Goal: Information Seeking & Learning: Compare options

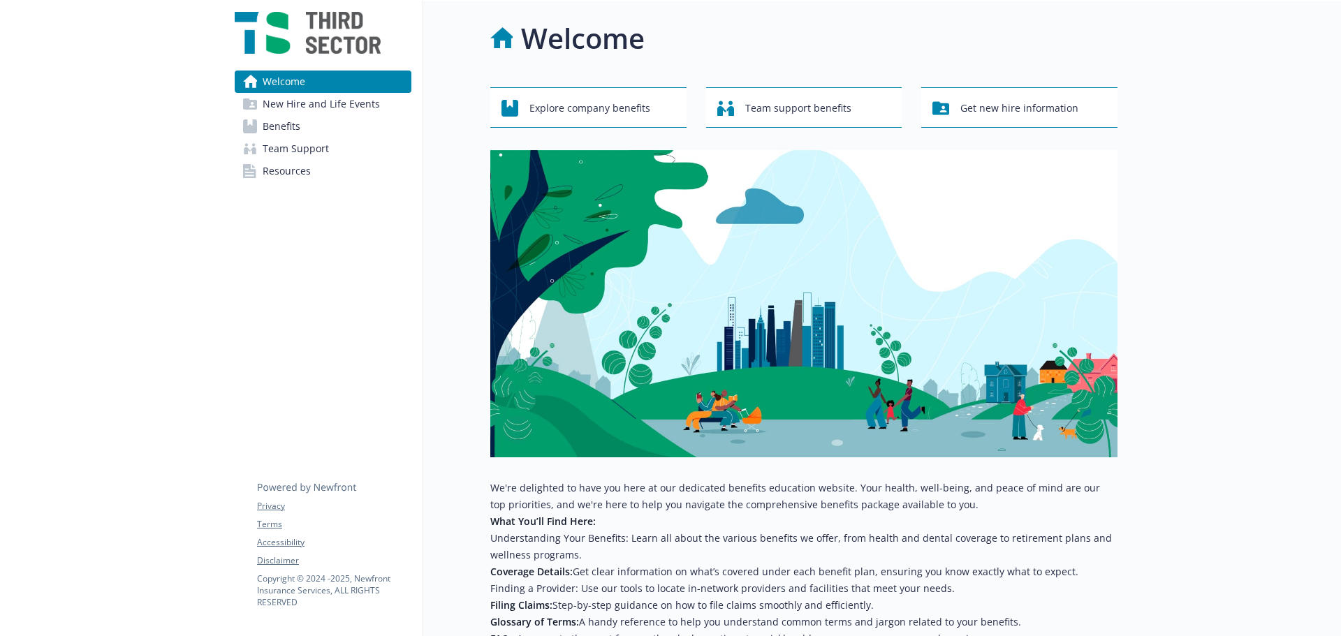
click at [285, 131] on span "Benefits" at bounding box center [282, 126] width 38 height 22
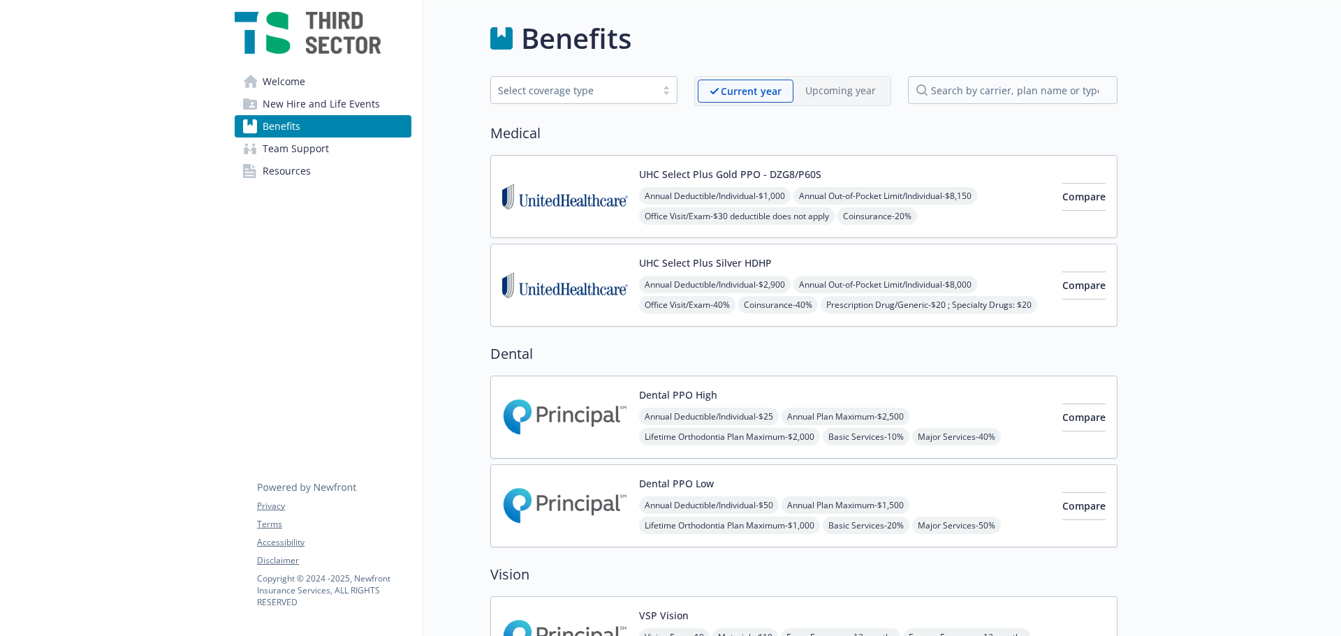
click at [726, 279] on span "Annual Deductible/Individual - $2,900" at bounding box center [715, 284] width 152 height 17
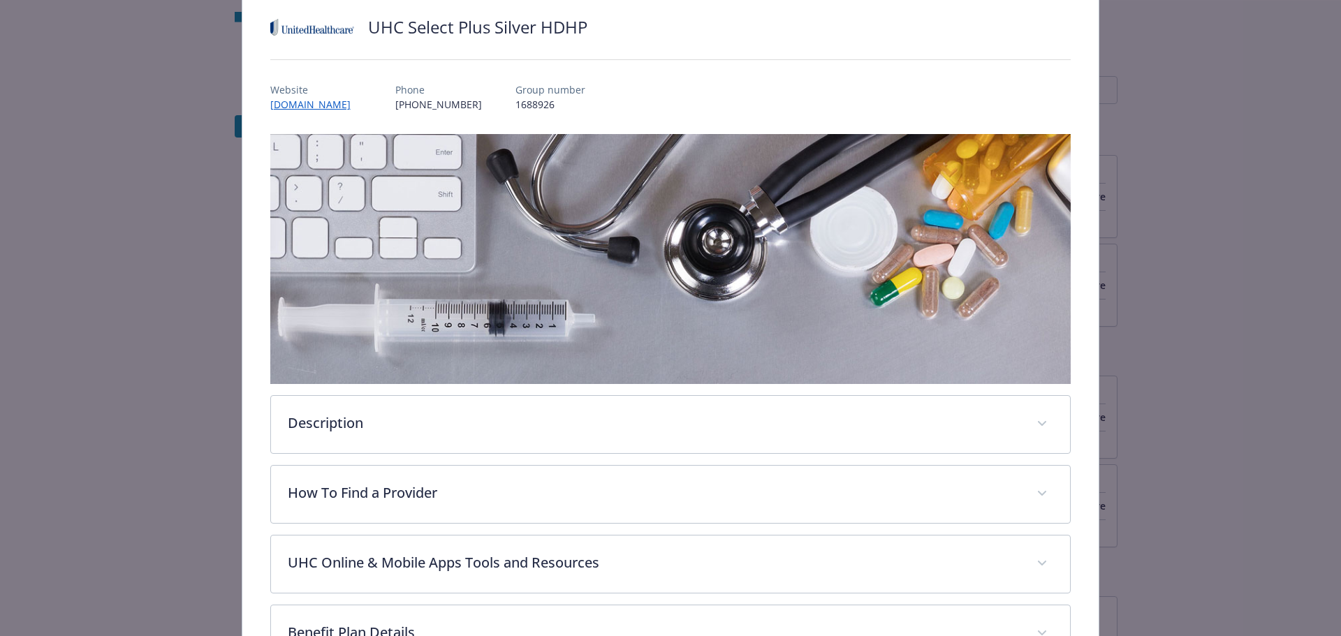
scroll to position [182, 0]
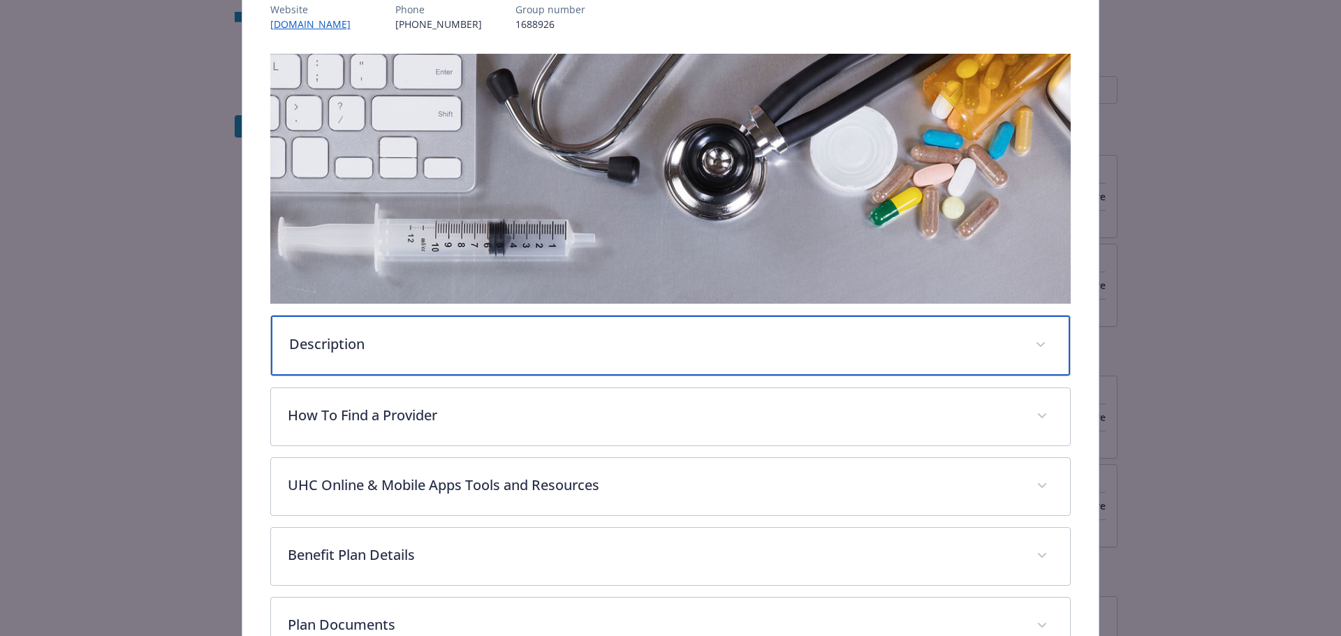
click at [442, 358] on div "Description" at bounding box center [671, 346] width 800 height 60
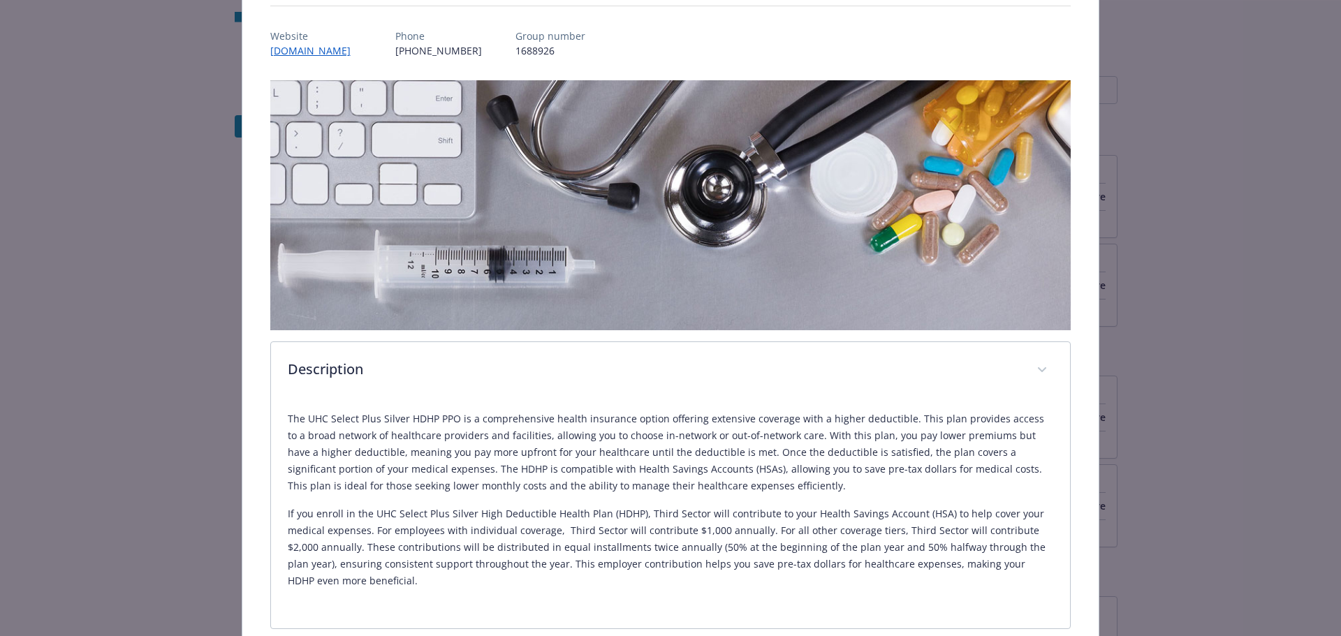
scroll to position [0, 0]
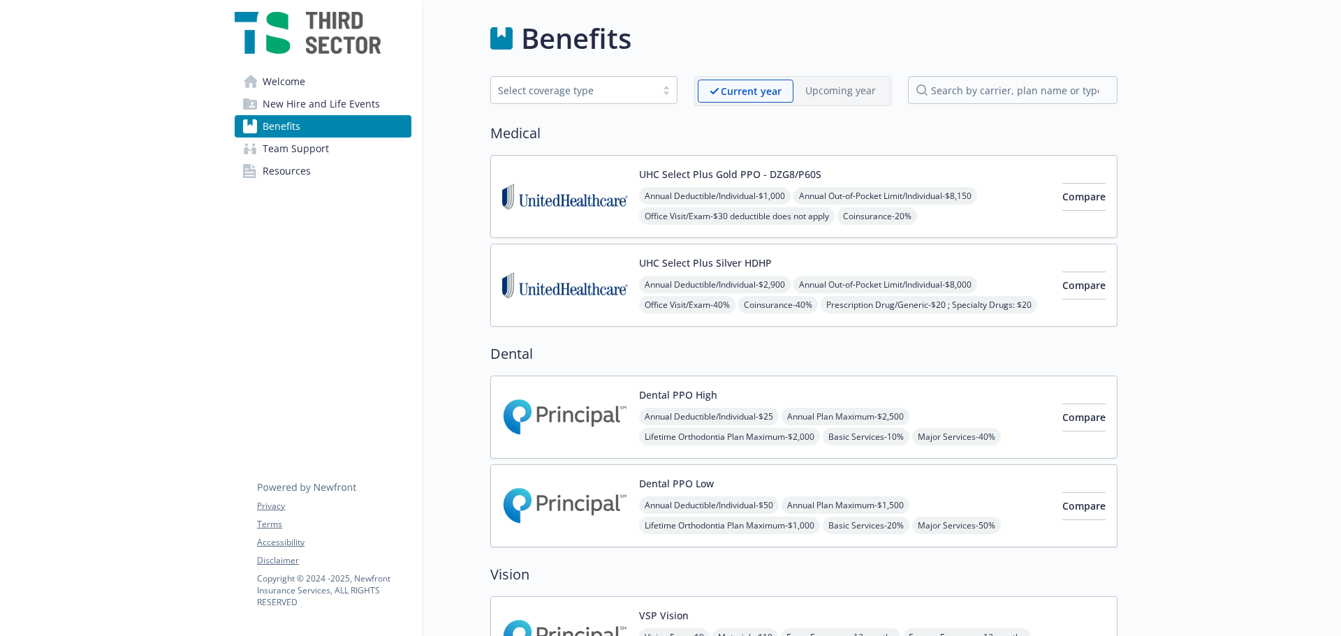
click at [291, 166] on span "Resources" at bounding box center [287, 171] width 48 height 22
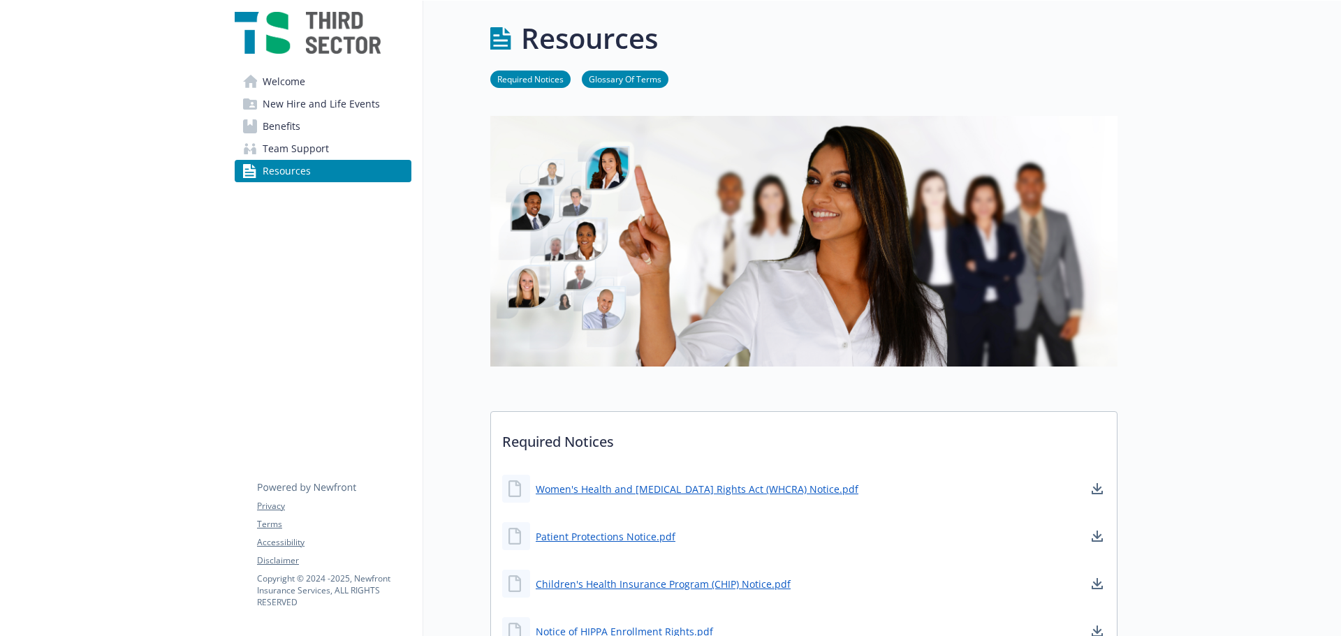
click at [282, 85] on span "Welcome" at bounding box center [284, 82] width 43 height 22
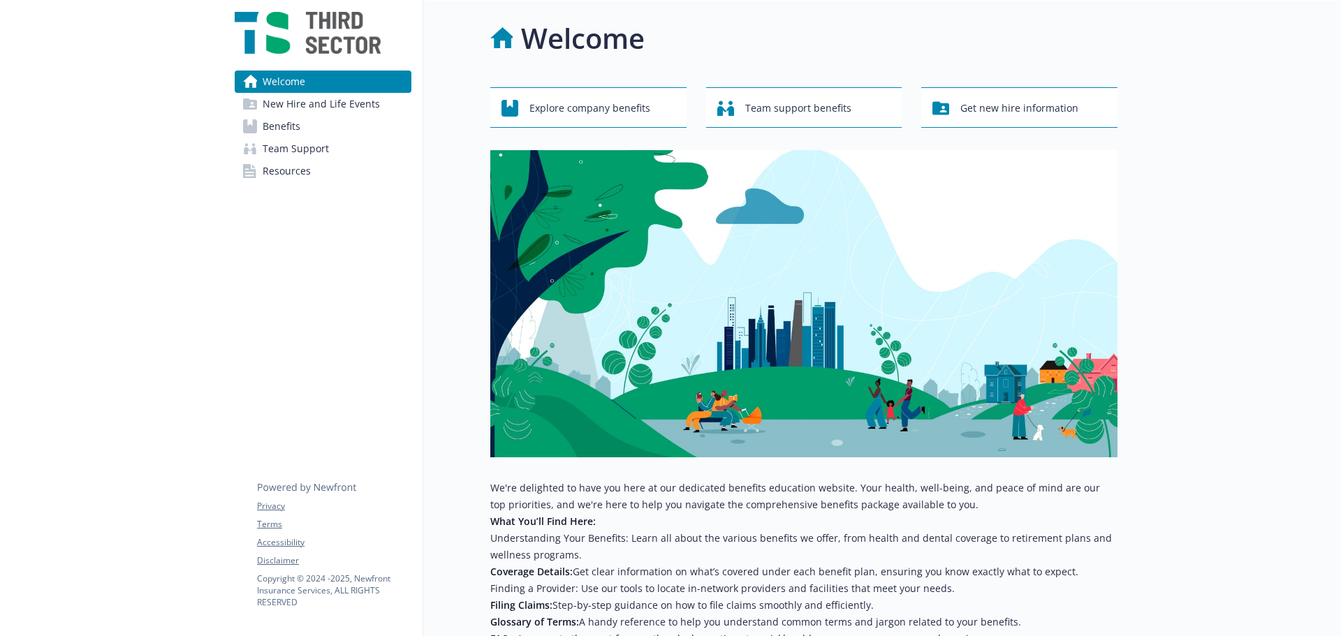
click at [286, 101] on span "New Hire and Life Events" at bounding box center [321, 104] width 117 height 22
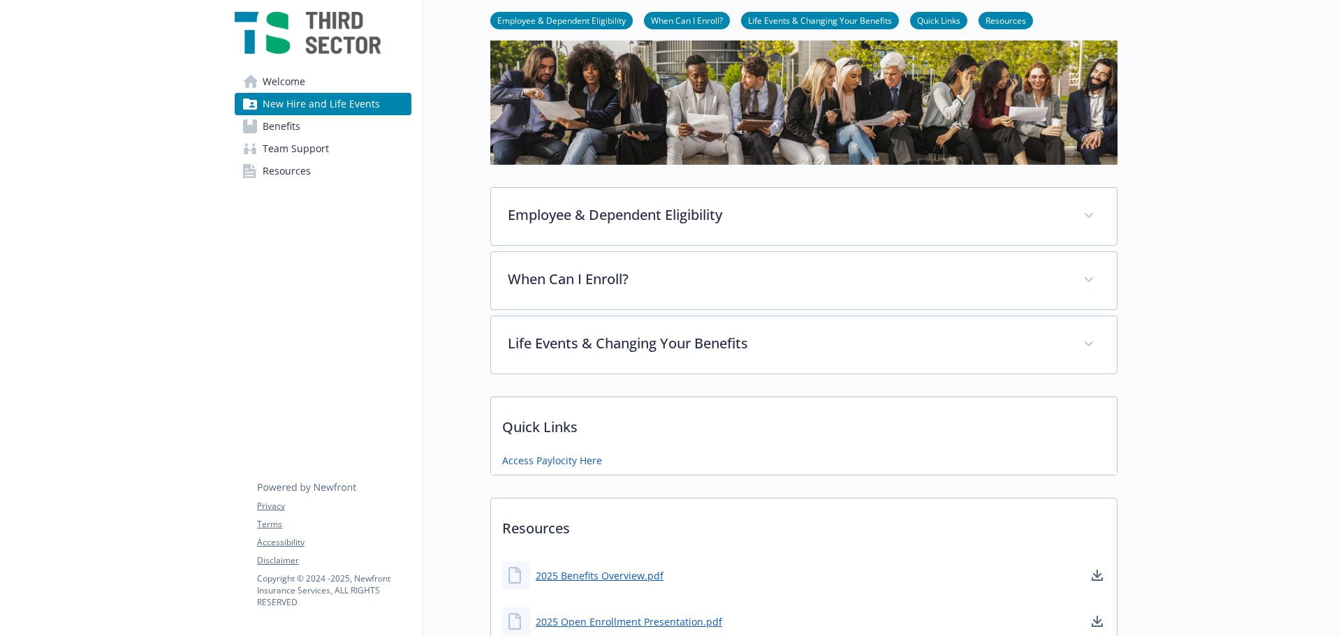
scroll to position [200, 0]
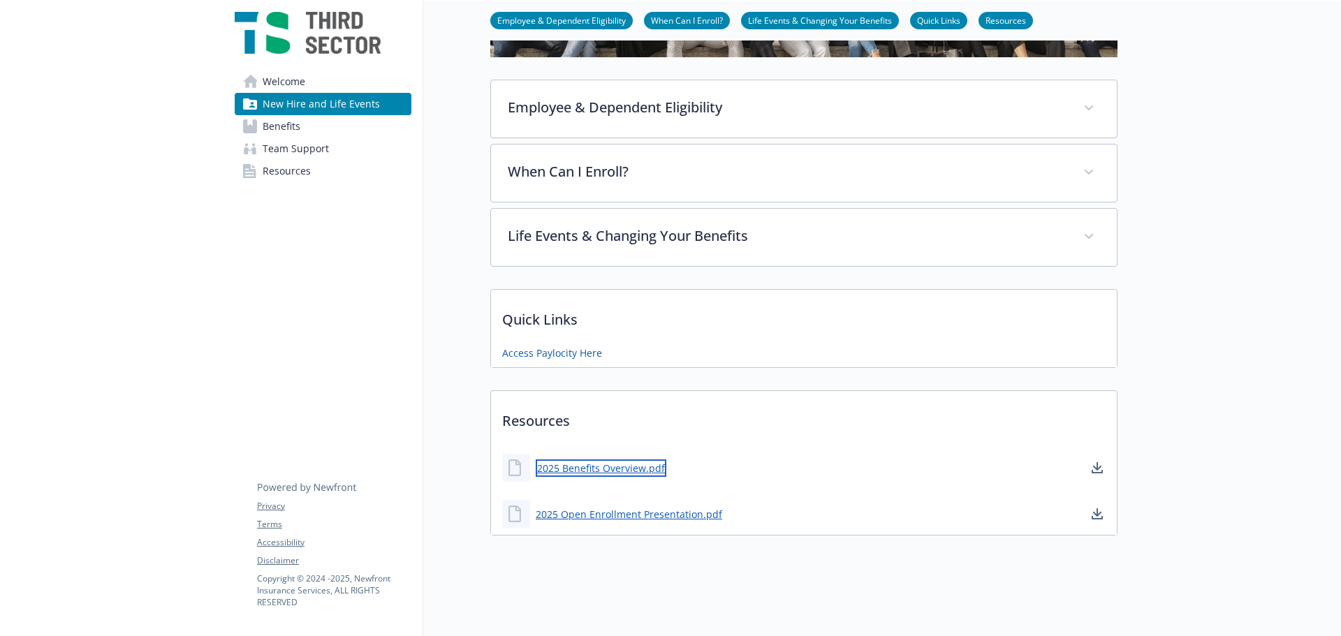
click at [606, 460] on link "2025 Benefits Overview.pdf" at bounding box center [601, 468] width 131 height 17
click at [676, 506] on link "2025 Open Enrollment Presentation.pdf" at bounding box center [630, 514] width 189 height 17
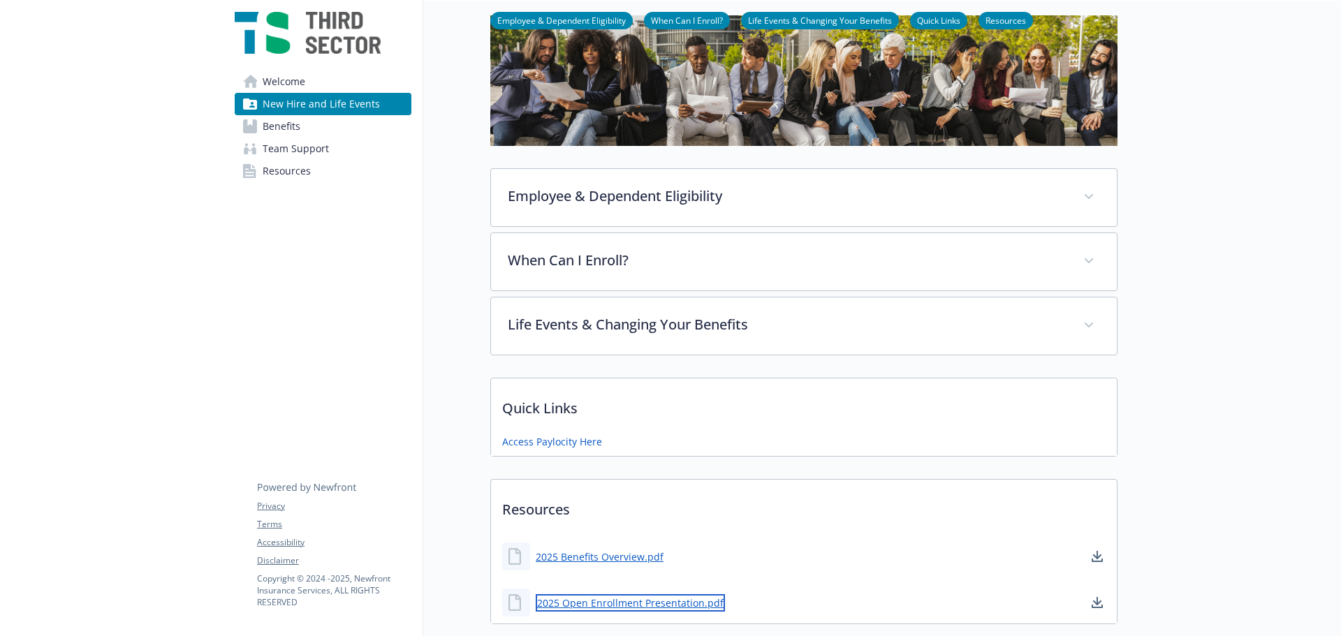
scroll to position [0, 0]
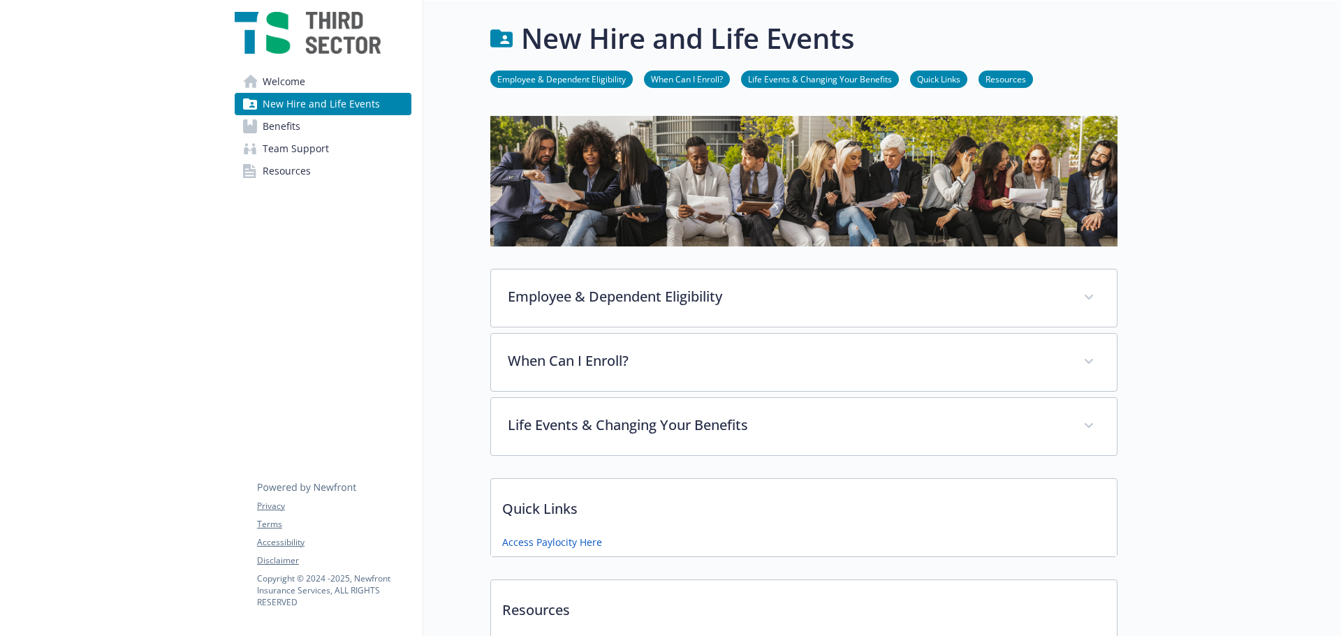
click at [280, 131] on span "Benefits" at bounding box center [282, 126] width 38 height 22
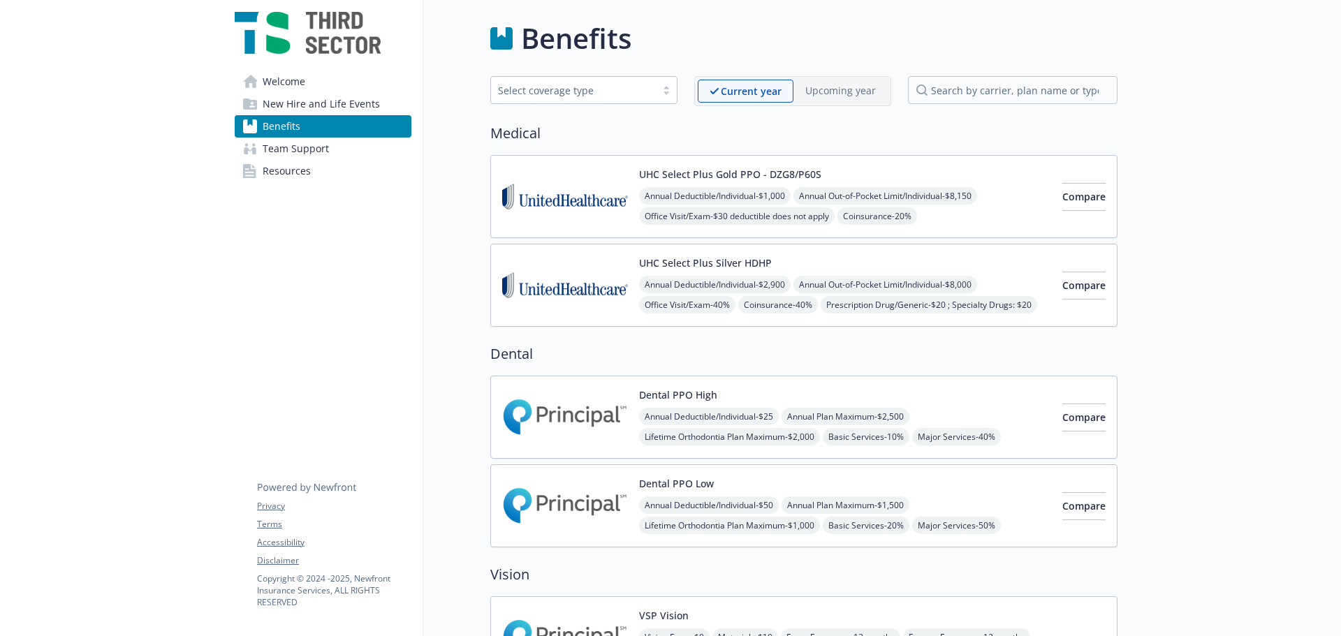
click at [576, 296] on img at bounding box center [565, 285] width 126 height 59
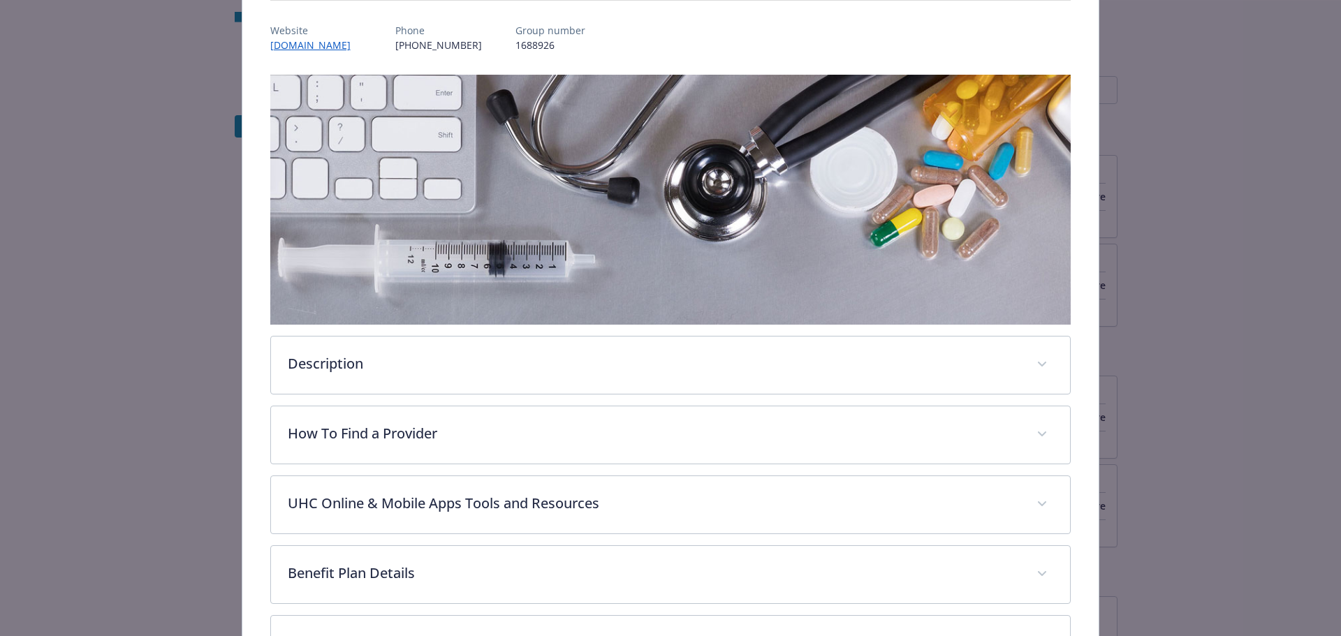
scroll to position [345, 0]
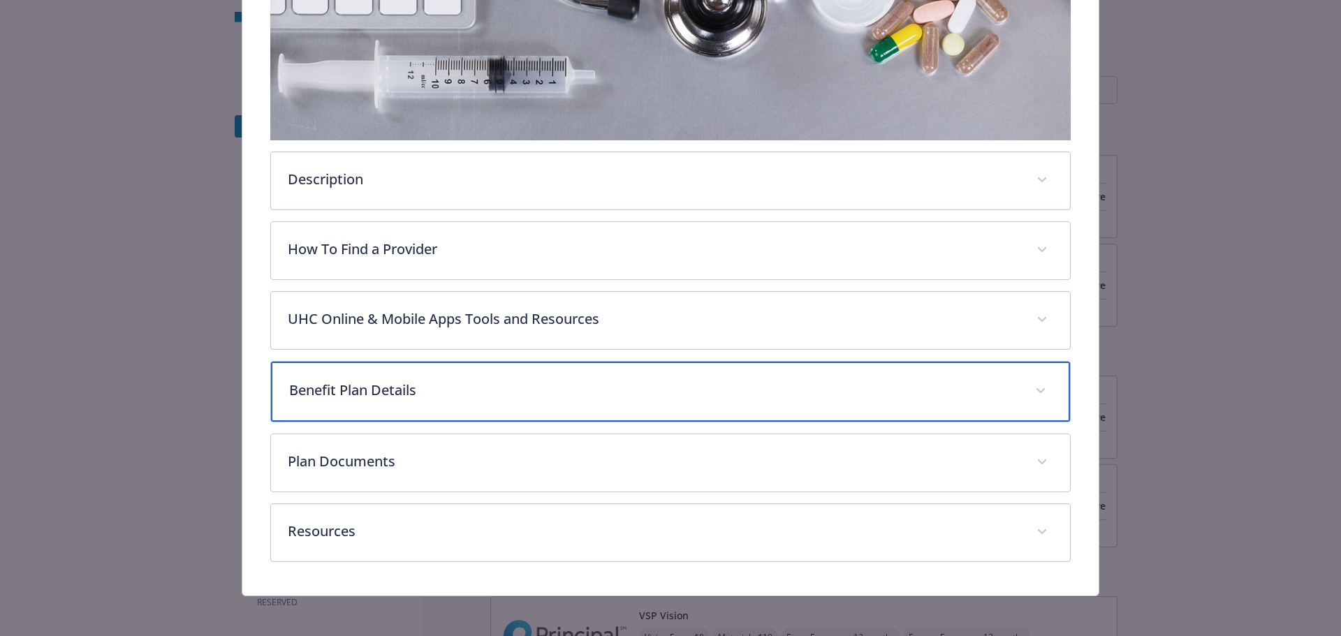
click at [390, 392] on p "Benefit Plan Details" at bounding box center [654, 390] width 730 height 21
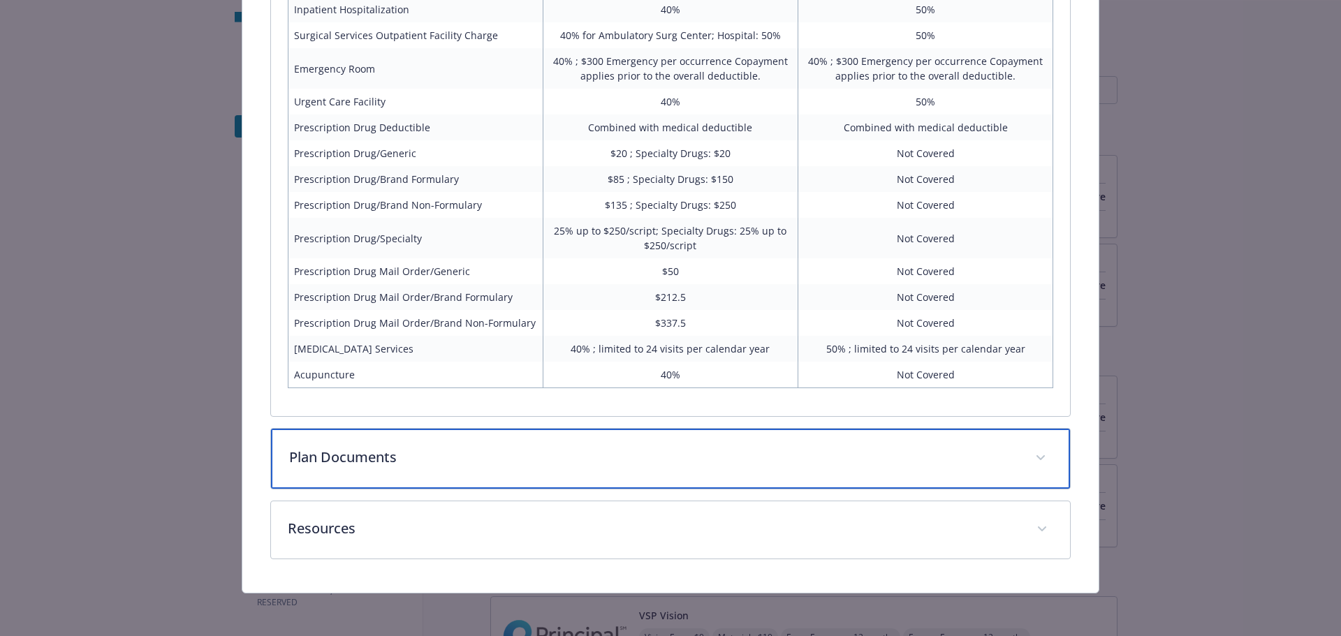
click at [388, 451] on p "Plan Documents" at bounding box center [654, 457] width 730 height 21
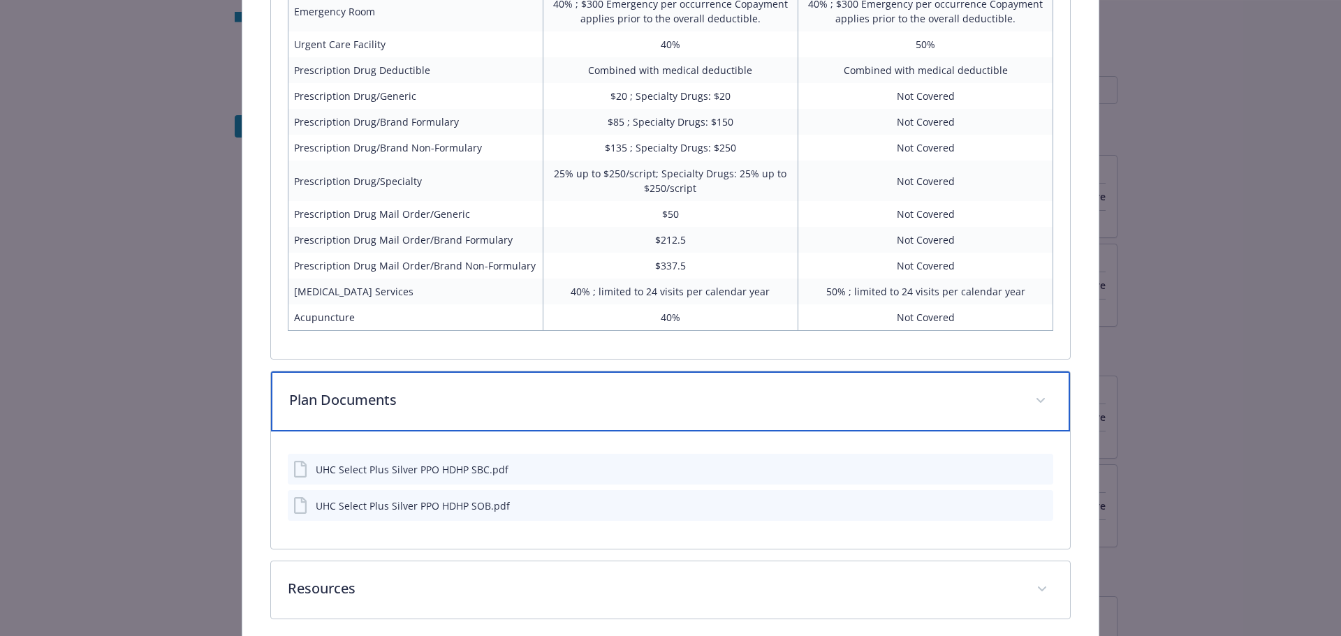
scroll to position [1156, 0]
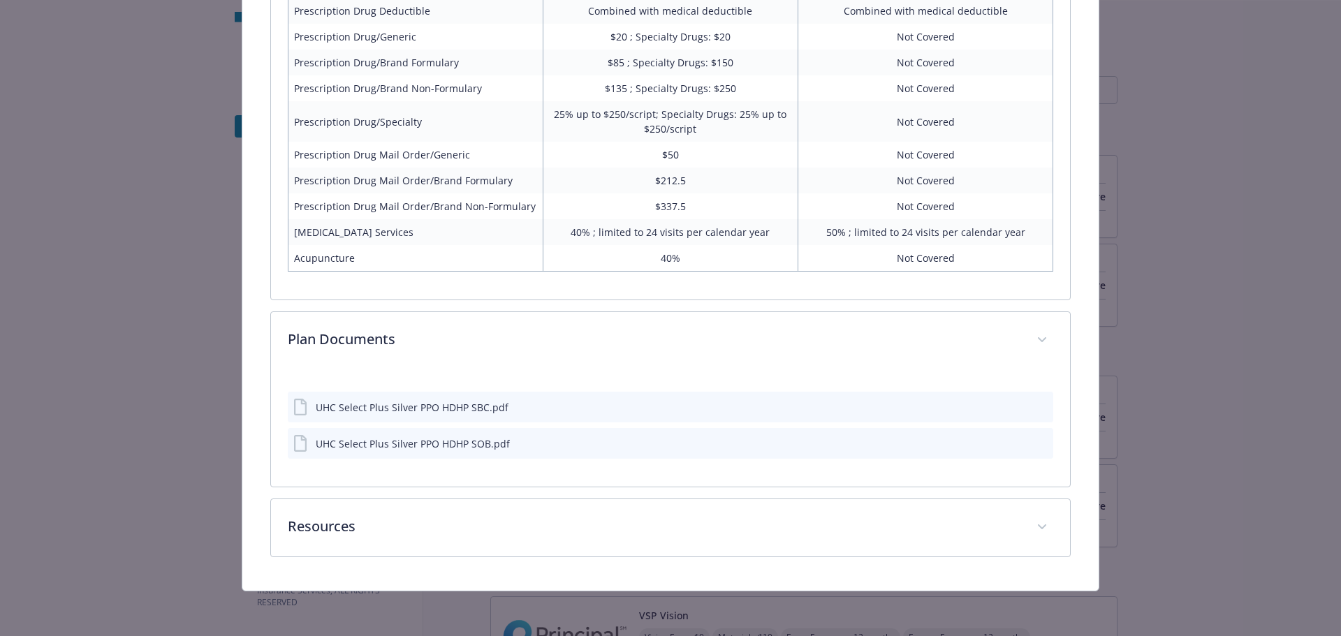
click at [1034, 406] on icon "preview file" at bounding box center [1040, 407] width 13 height 10
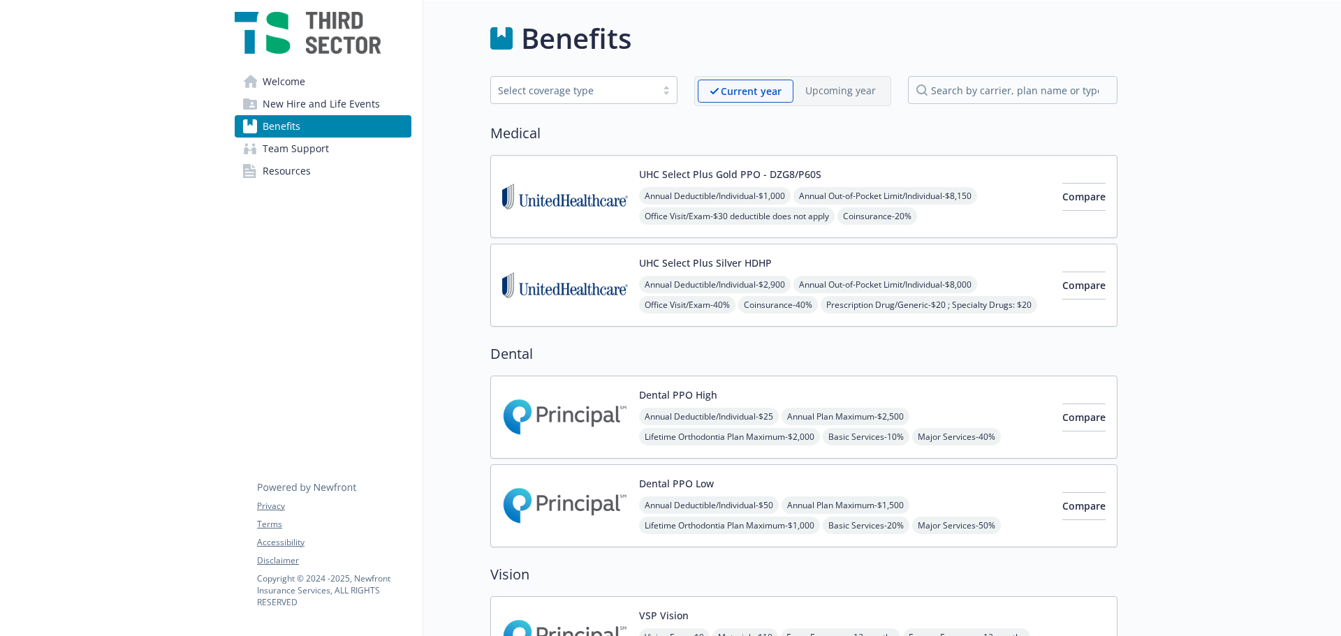
click at [699, 207] on div "Annual Deductible/Individual - $1,000 Annual Out-of-Pocket Limit/Individual - $…" at bounding box center [845, 246] width 412 height 119
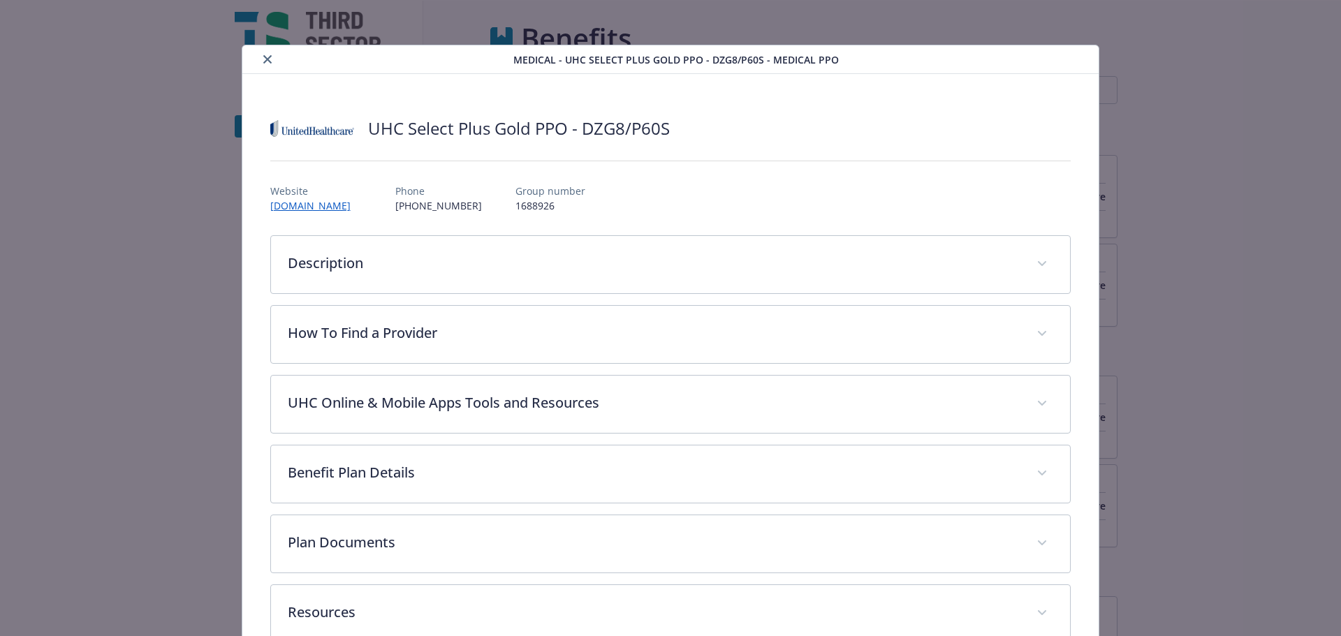
scroll to position [37, 0]
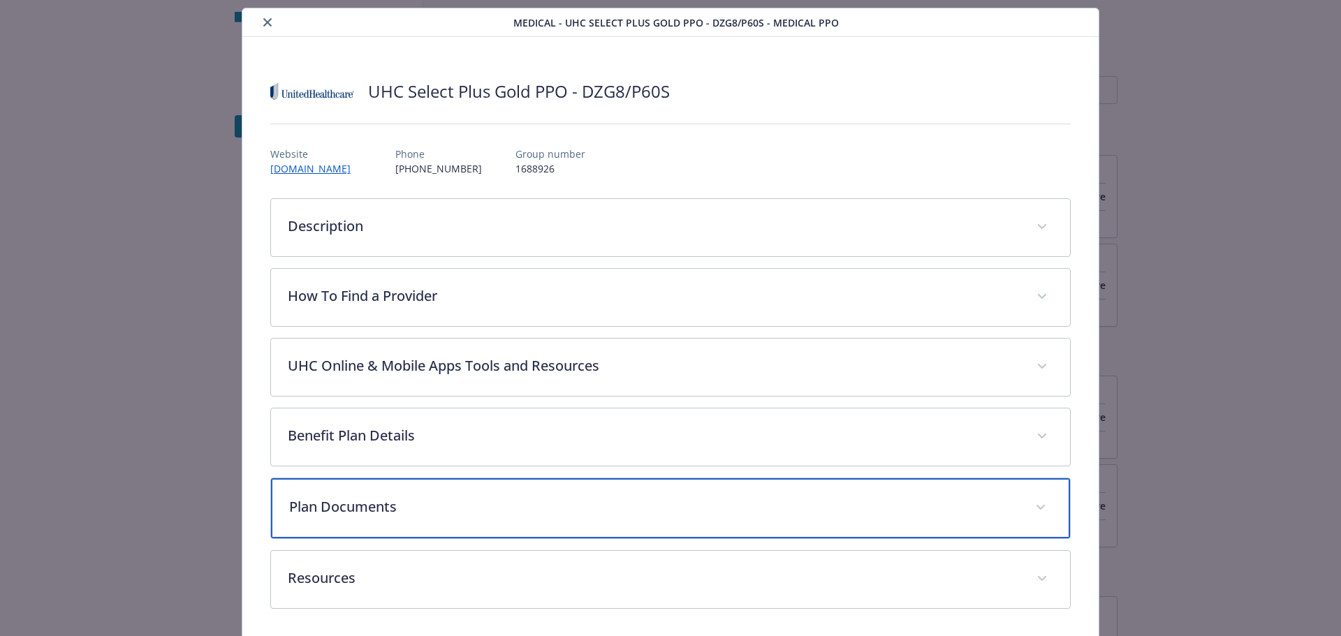
drag, startPoint x: 356, startPoint y: 513, endPoint x: 370, endPoint y: 513, distance: 14.0
click at [358, 513] on p "Plan Documents" at bounding box center [654, 507] width 730 height 21
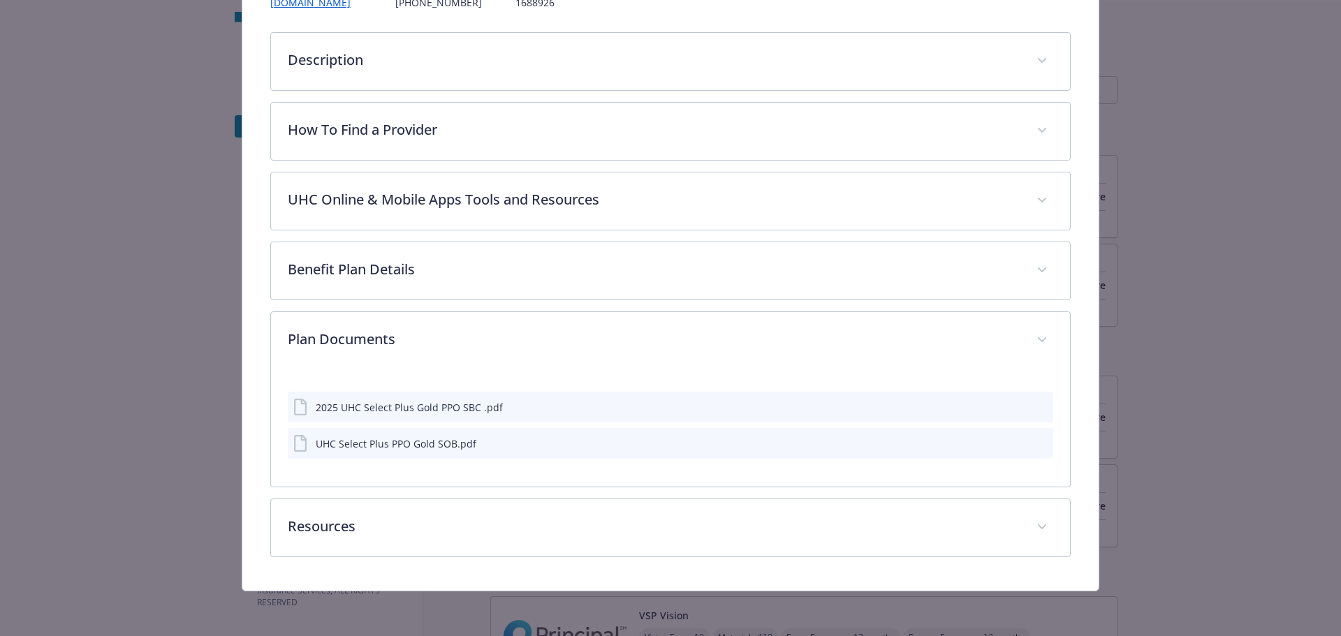
scroll to position [203, 0]
click at [1037, 407] on icon "preview file" at bounding box center [1040, 407] width 13 height 10
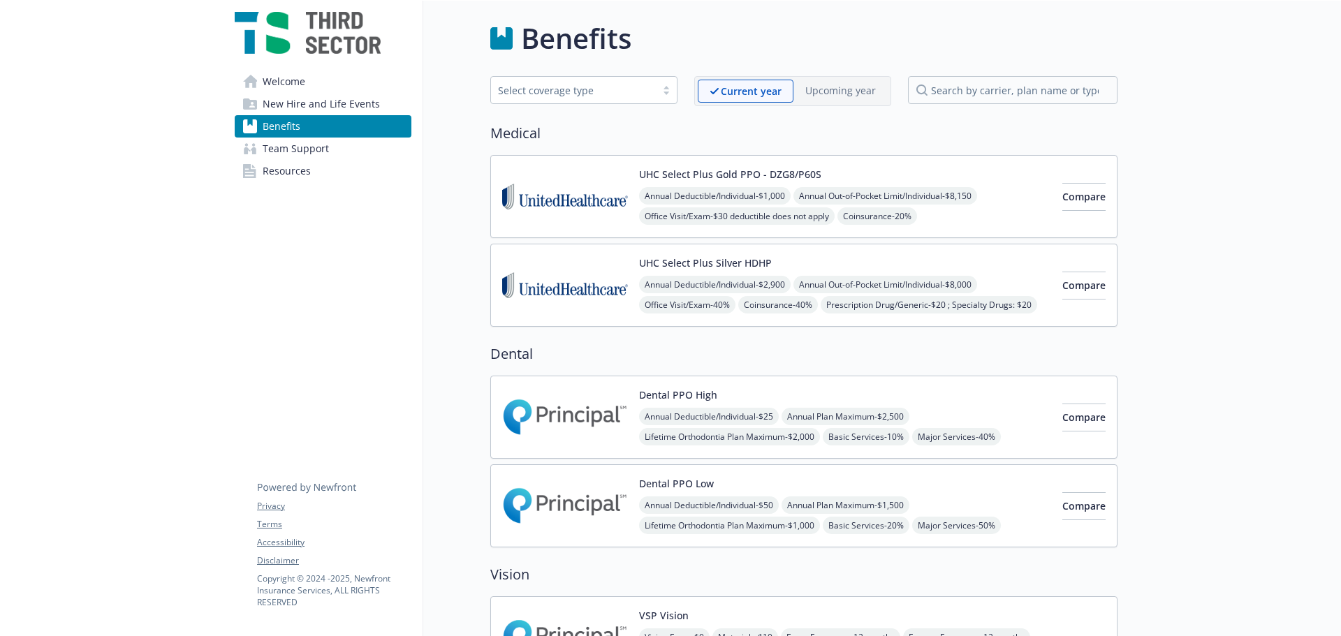
click at [717, 278] on span "Annual Deductible/Individual - $2,900" at bounding box center [715, 284] width 152 height 17
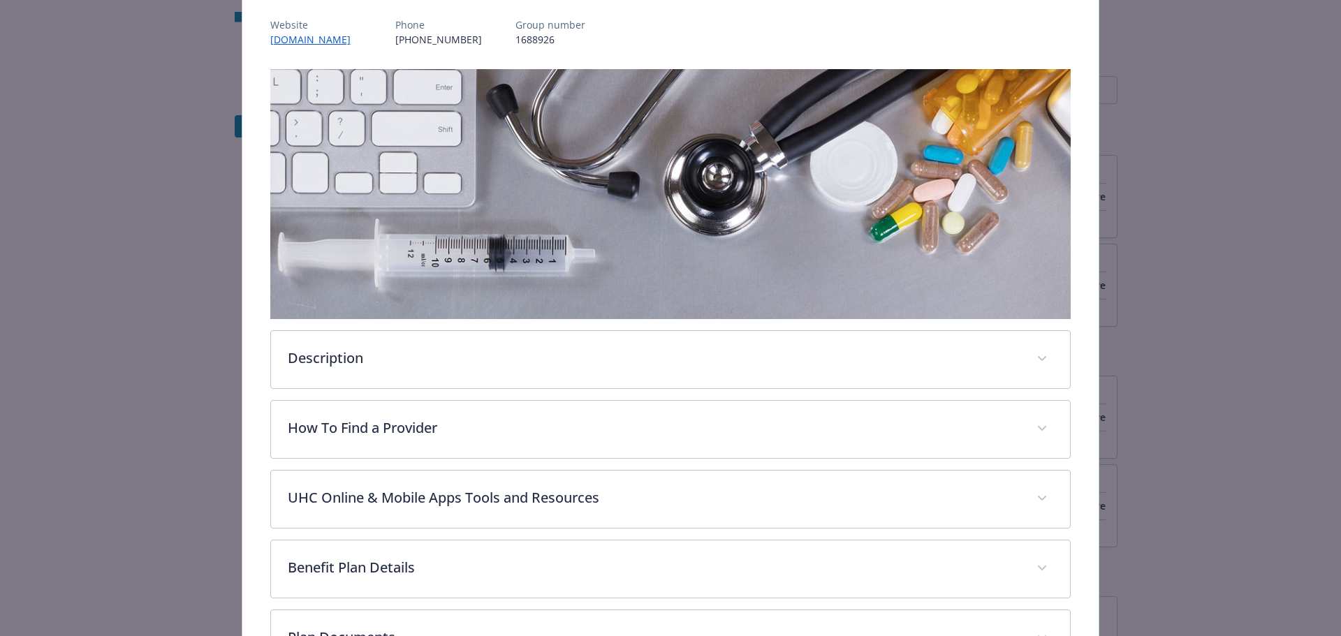
scroll to position [345, 0]
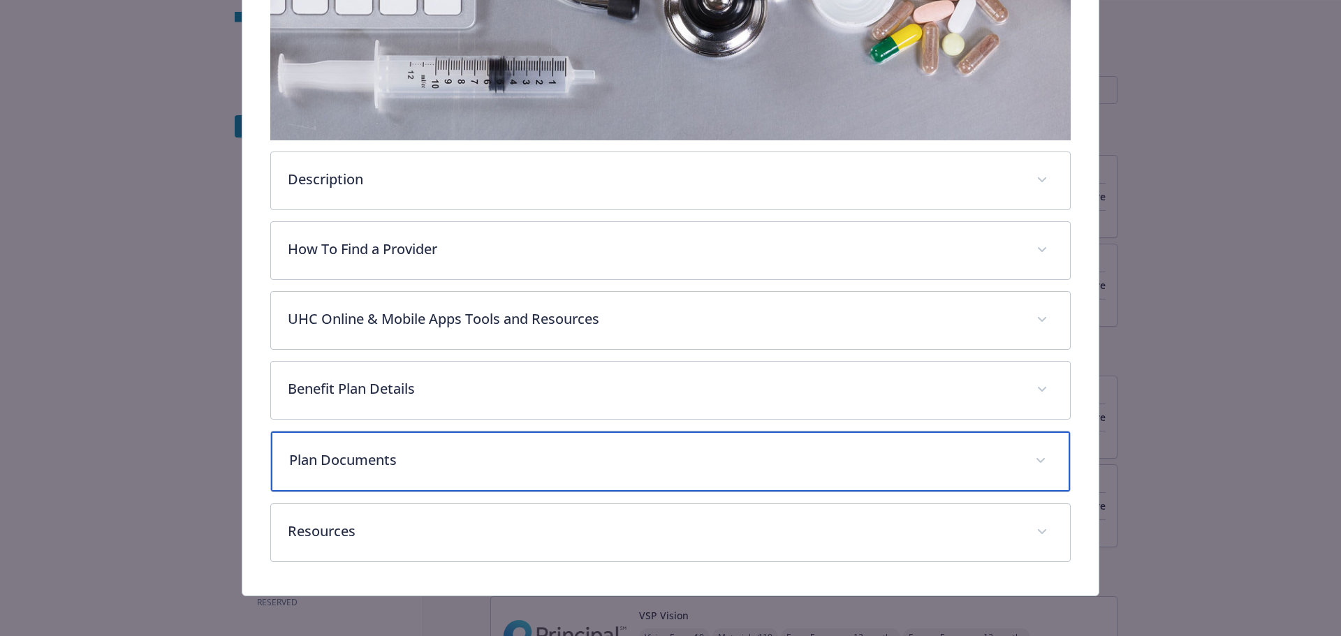
click at [570, 453] on p "Plan Documents" at bounding box center [654, 460] width 730 height 21
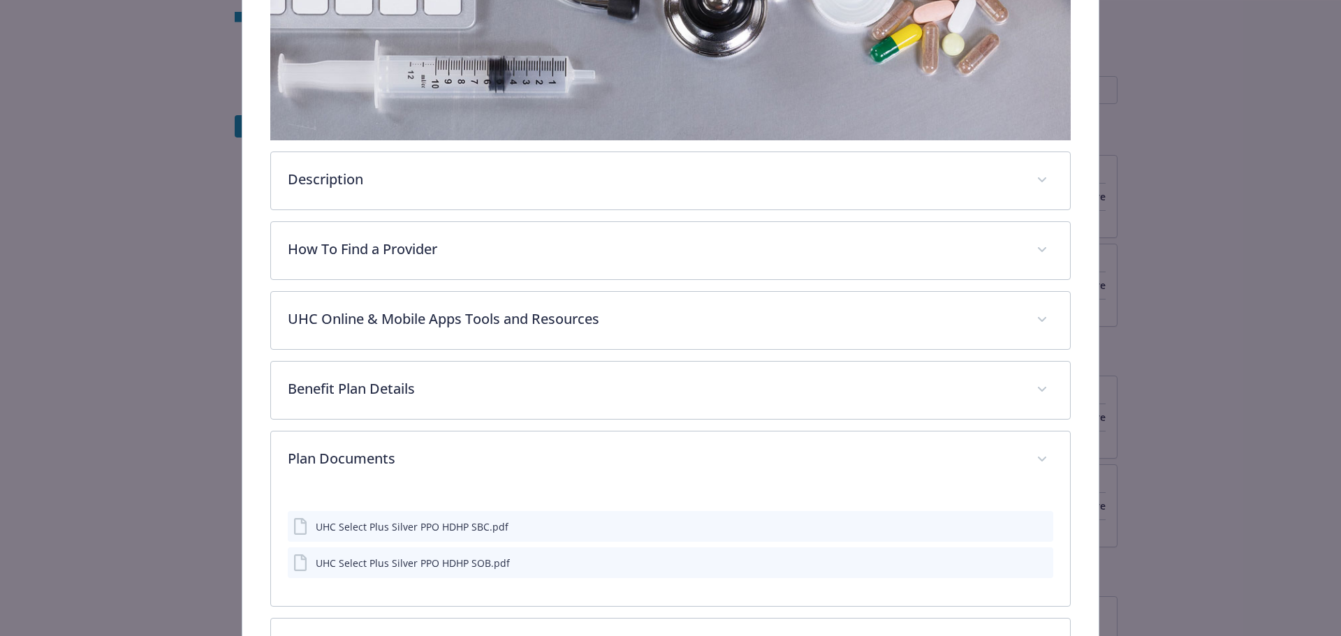
click at [1034, 525] on icon "preview file" at bounding box center [1040, 526] width 13 height 10
